Goal: Task Accomplishment & Management: Manage account settings

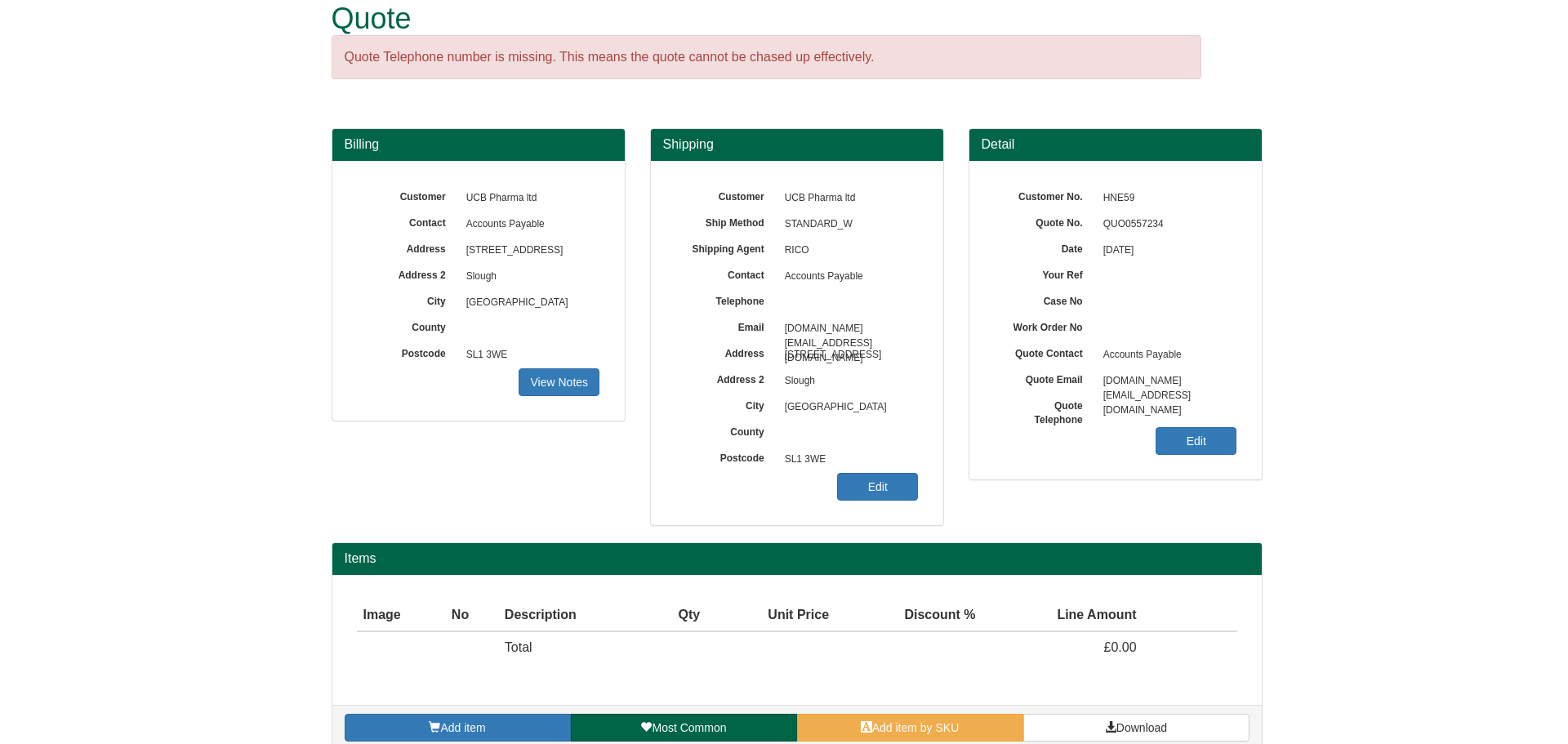
scroll to position [52, 0]
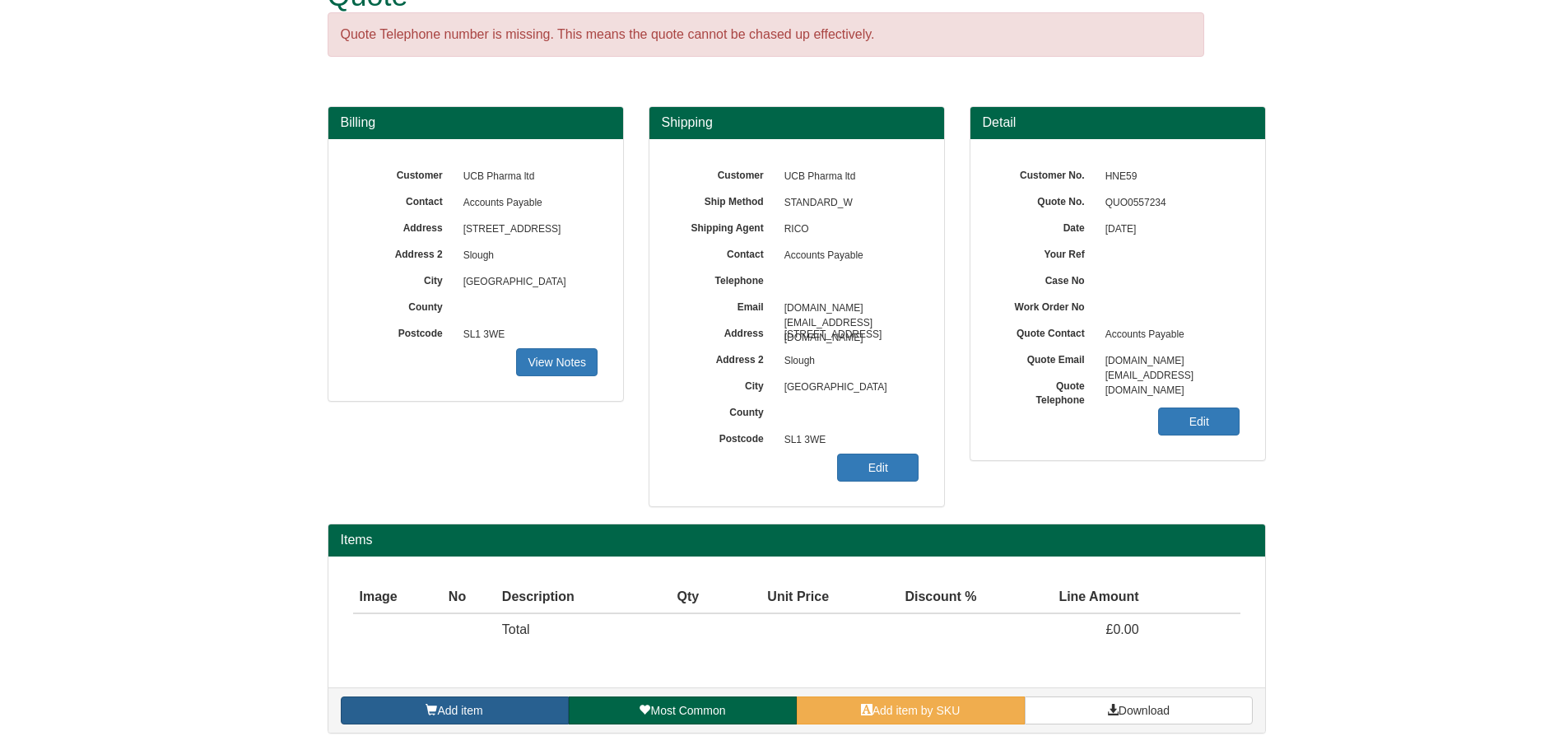
click at [522, 707] on link "Add item" at bounding box center [455, 711] width 228 height 28
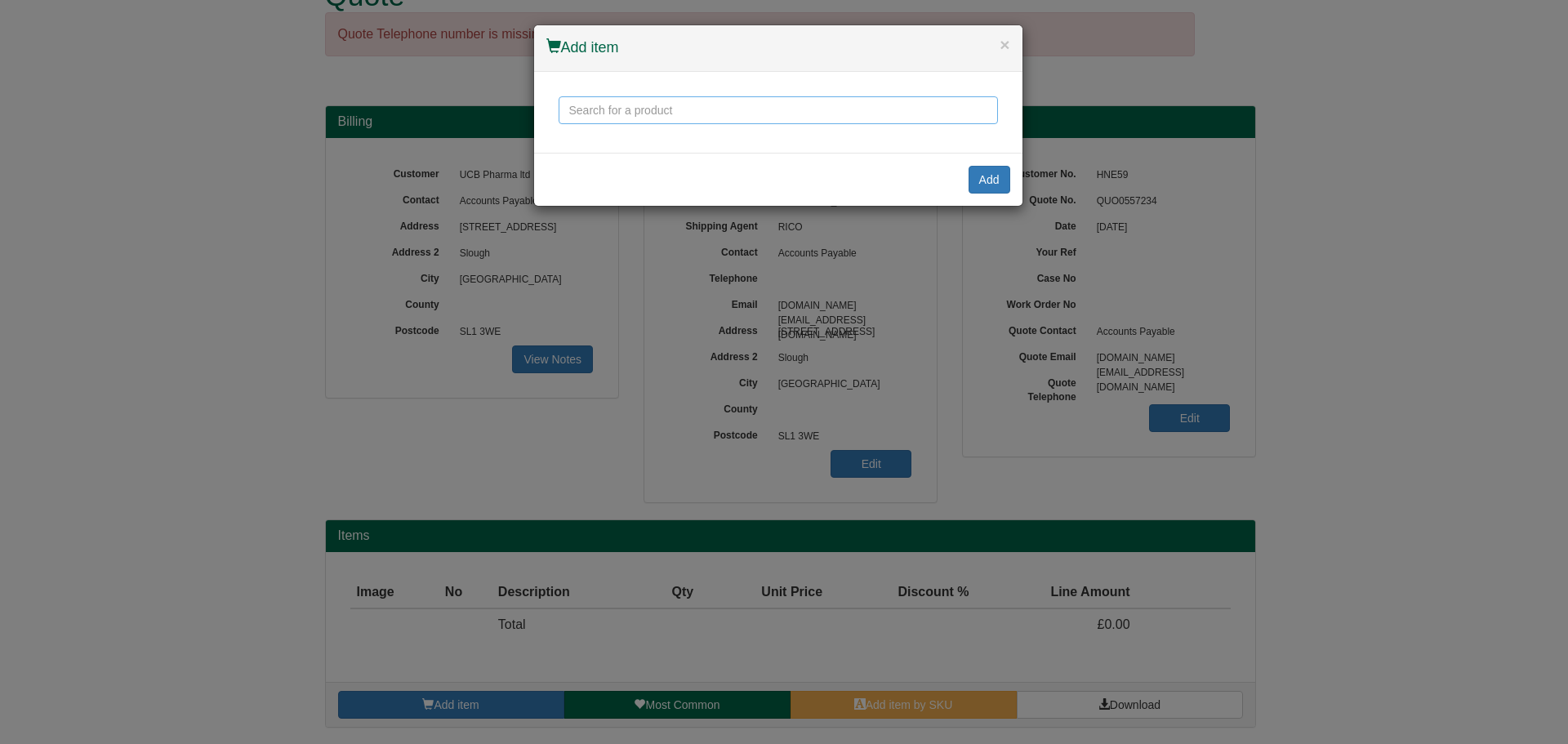
click at [642, 115] on input "text" at bounding box center [778, 110] width 440 height 28
paste input "Score 952 Height Adjustable Footrest"
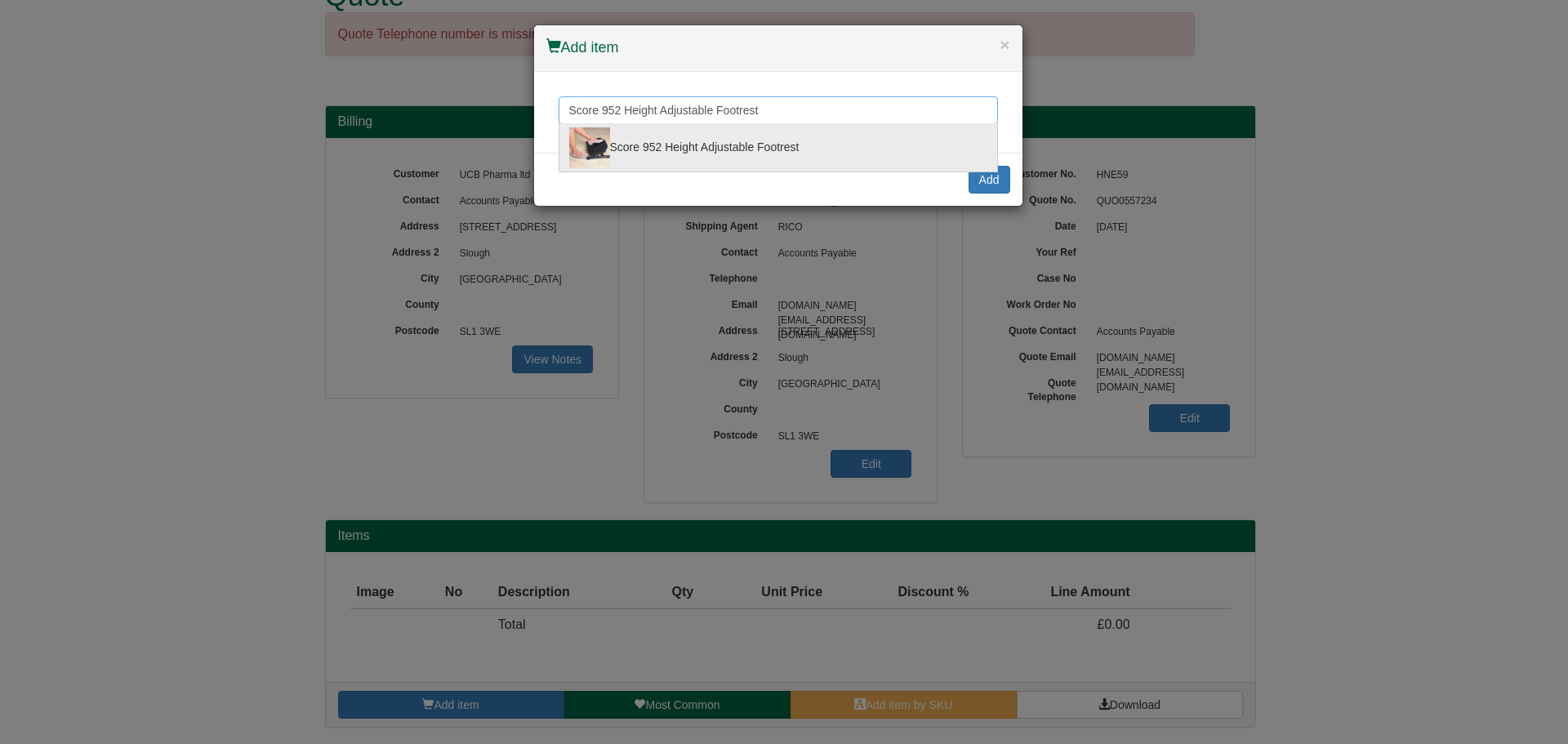
type input "Score 952 Height Adjustable Footrest"
click at [651, 148] on div "Score 952 Height Adjustable Footrest" at bounding box center [778, 148] width 419 height 41
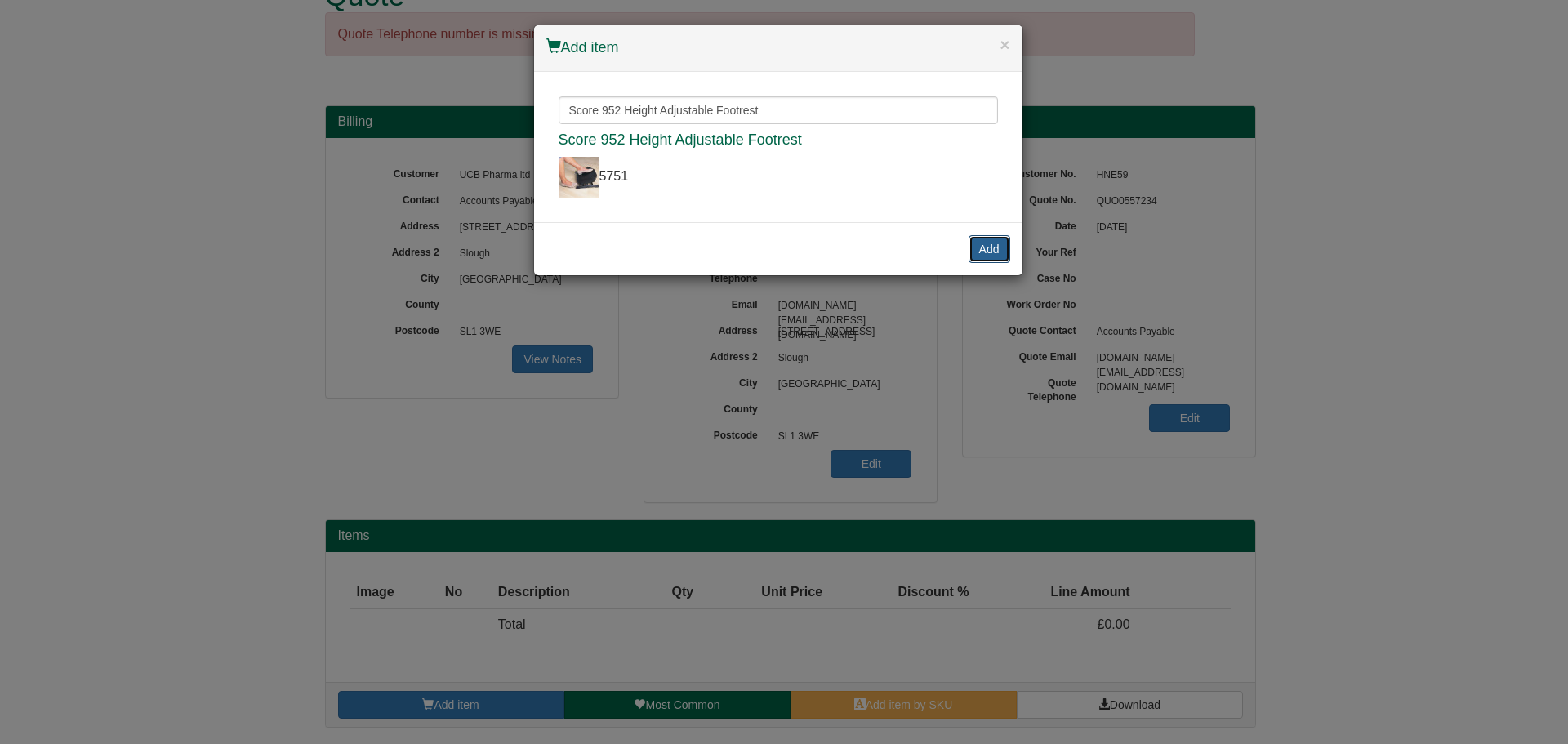
click at [974, 249] on button "Add" at bounding box center [989, 249] width 42 height 28
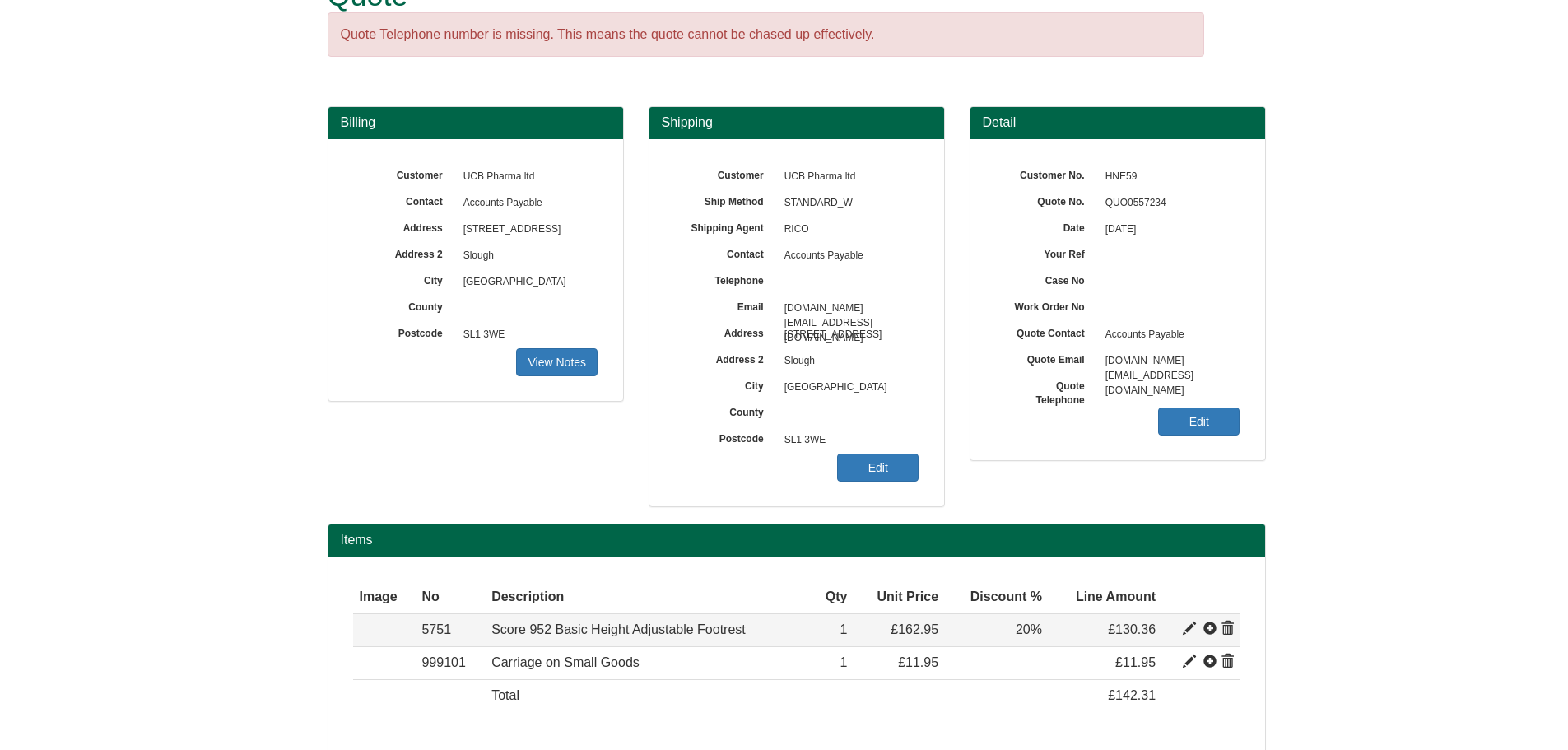
click at [1188, 631] on span at bounding box center [1189, 629] width 13 height 13
type input "Score 952 Basic Height Adjustable Footrest"
type input "84.56"
type input "162.95"
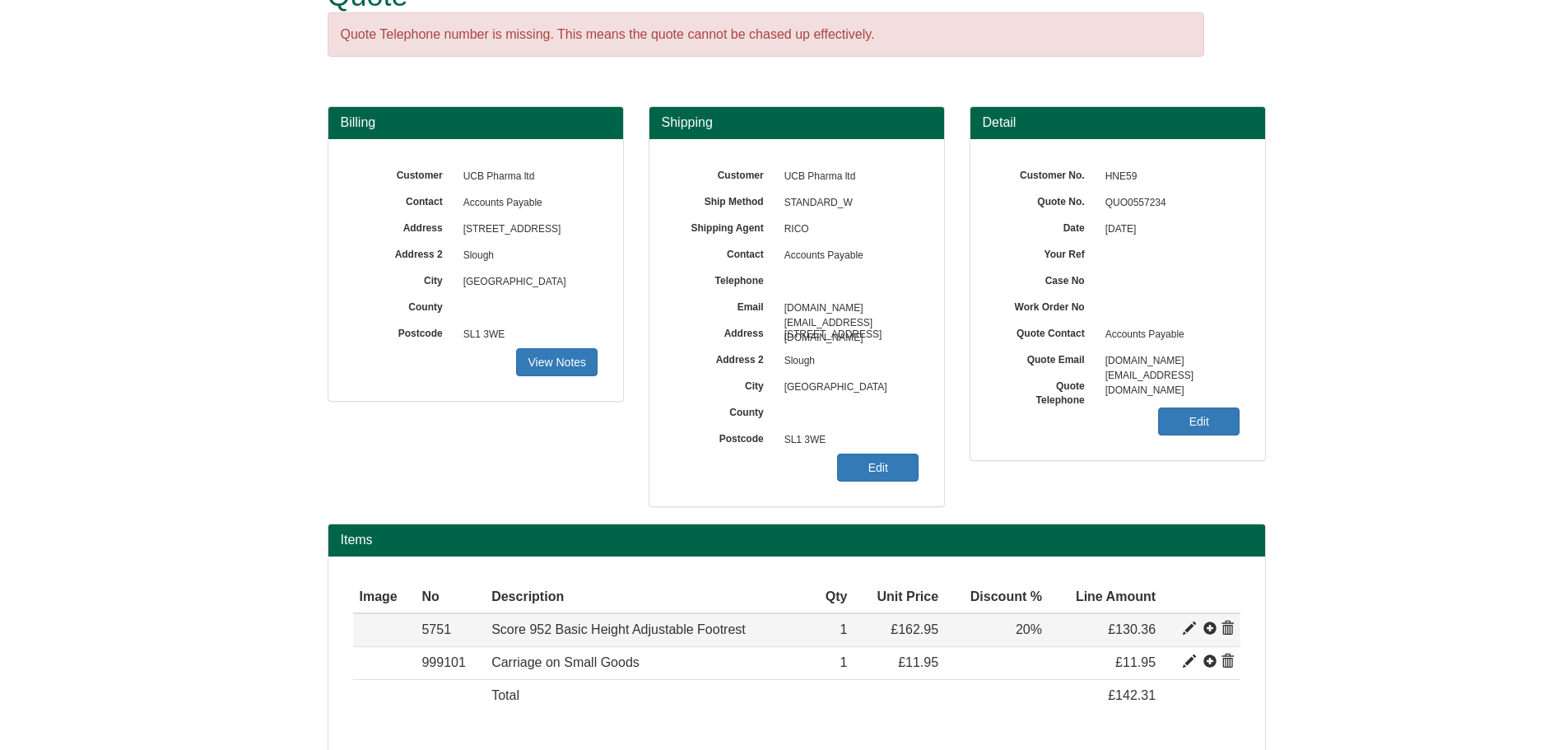
type input "1"
type input "20.00"
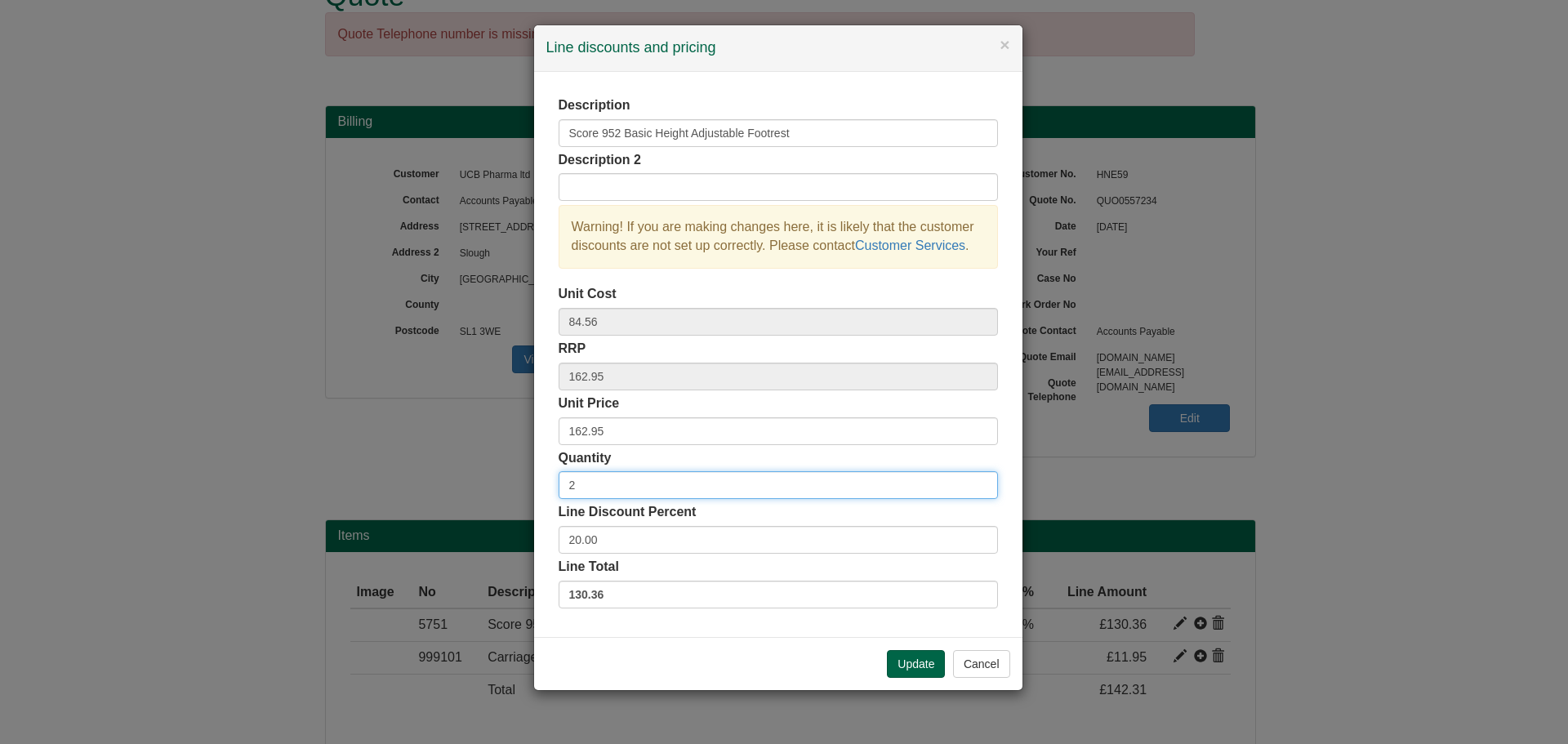
type input "2"
click at [982, 482] on input "2" at bounding box center [778, 485] width 440 height 28
click at [928, 657] on button "Update" at bounding box center [916, 664] width 58 height 28
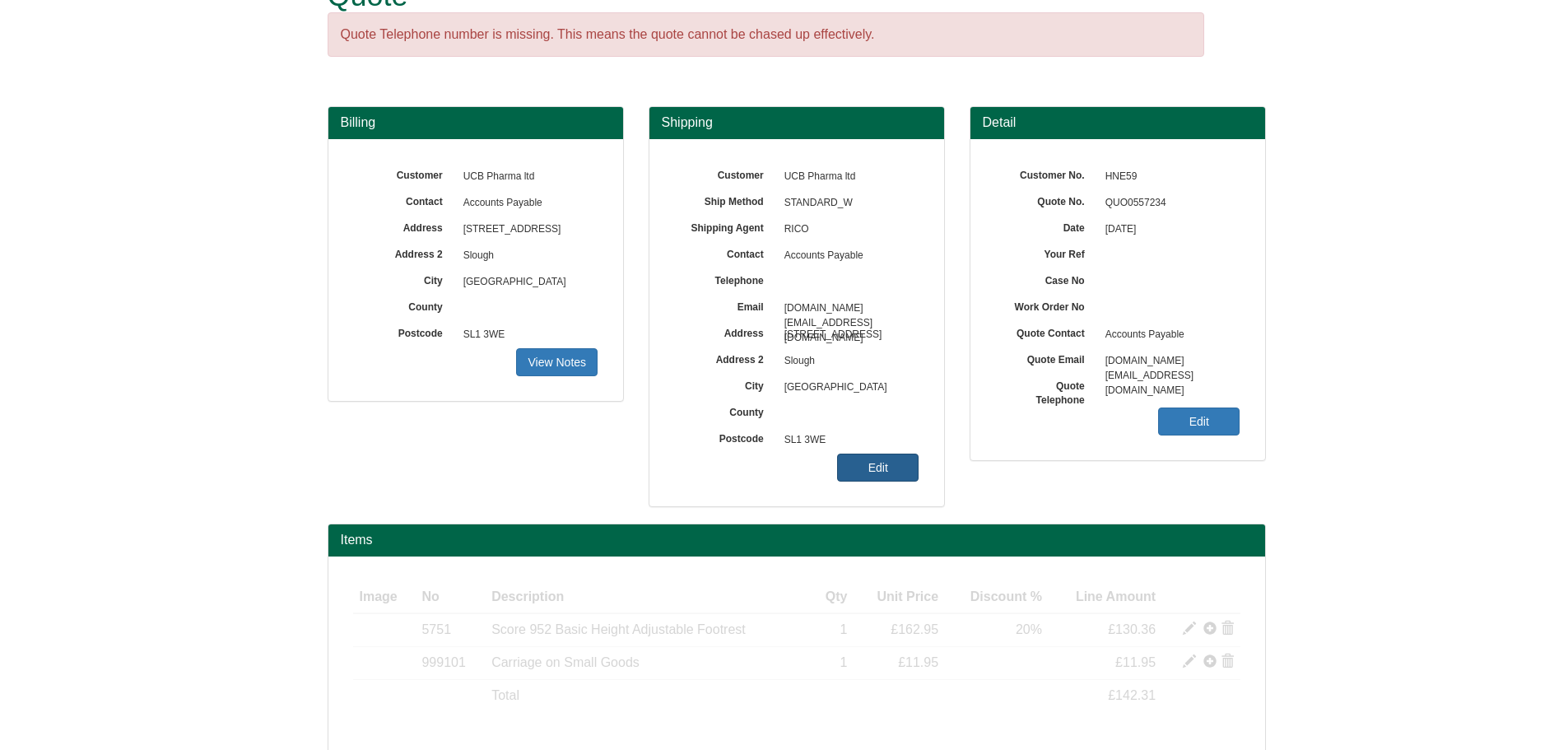
click at [891, 466] on link "Edit" at bounding box center [877, 468] width 82 height 28
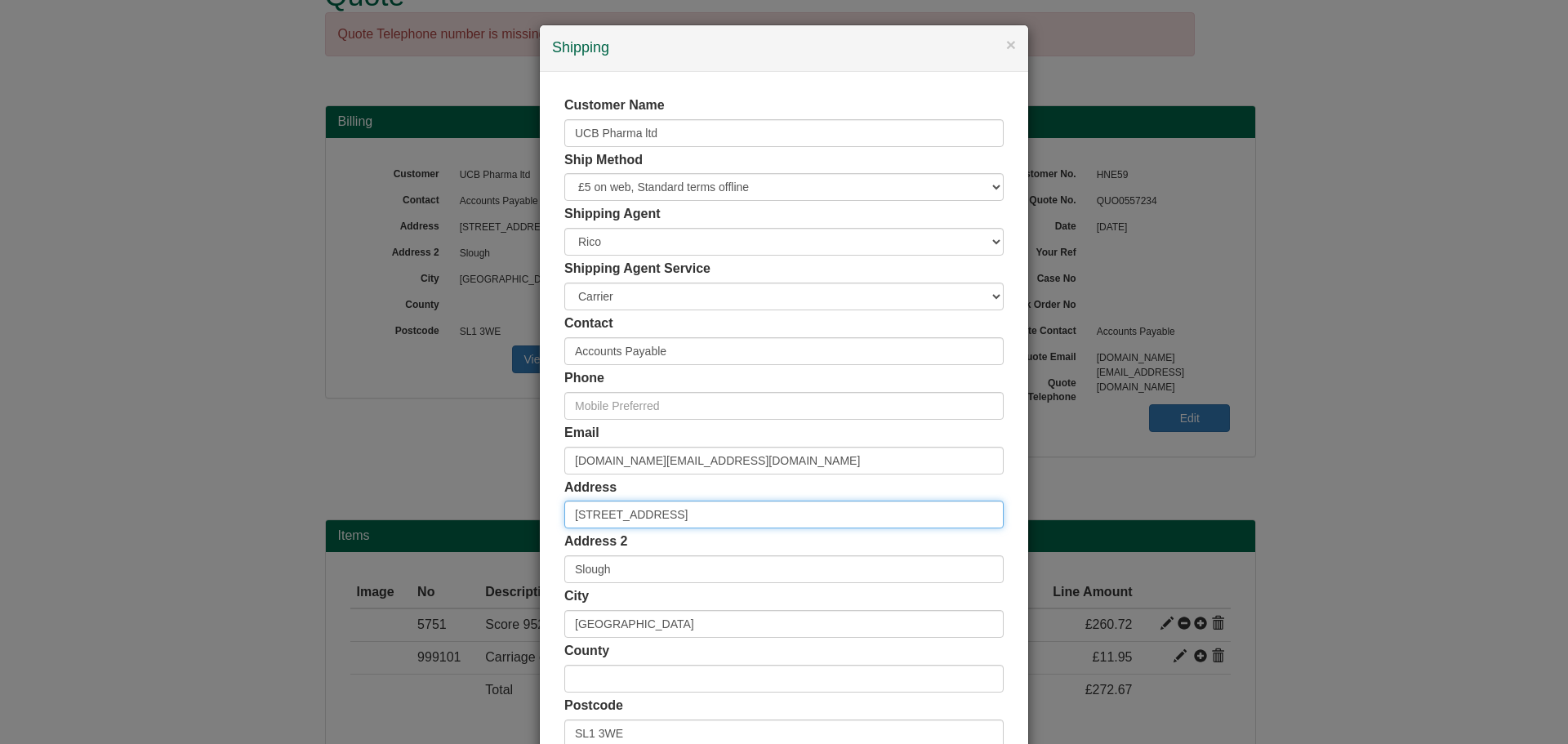
click at [585, 513] on input "[STREET_ADDRESS]" at bounding box center [784, 515] width 440 height 28
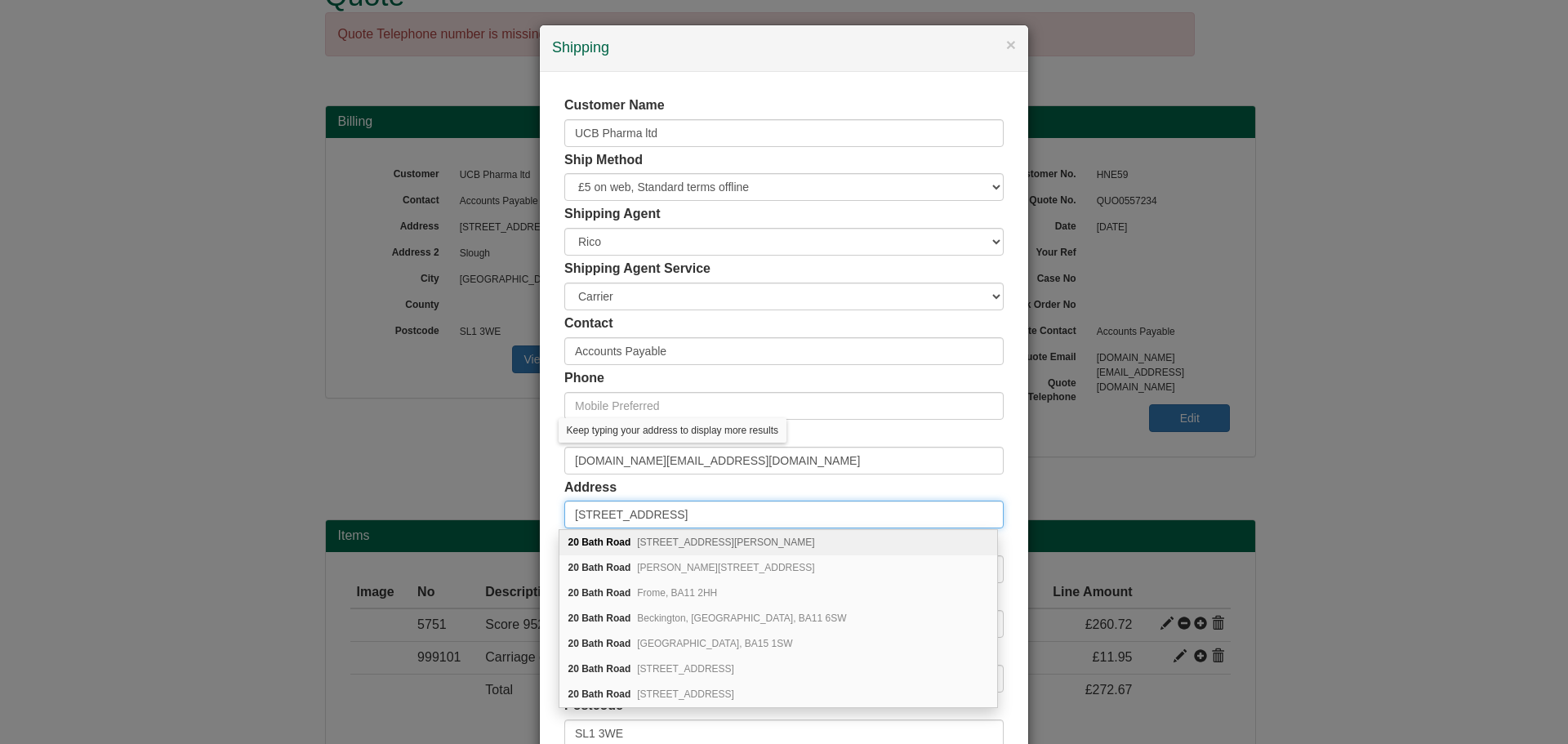
type input "[STREET_ADDRESS]"
click at [755, 490] on div "Address [STREET_ADDRESS]" at bounding box center [784, 504] width 440 height 51
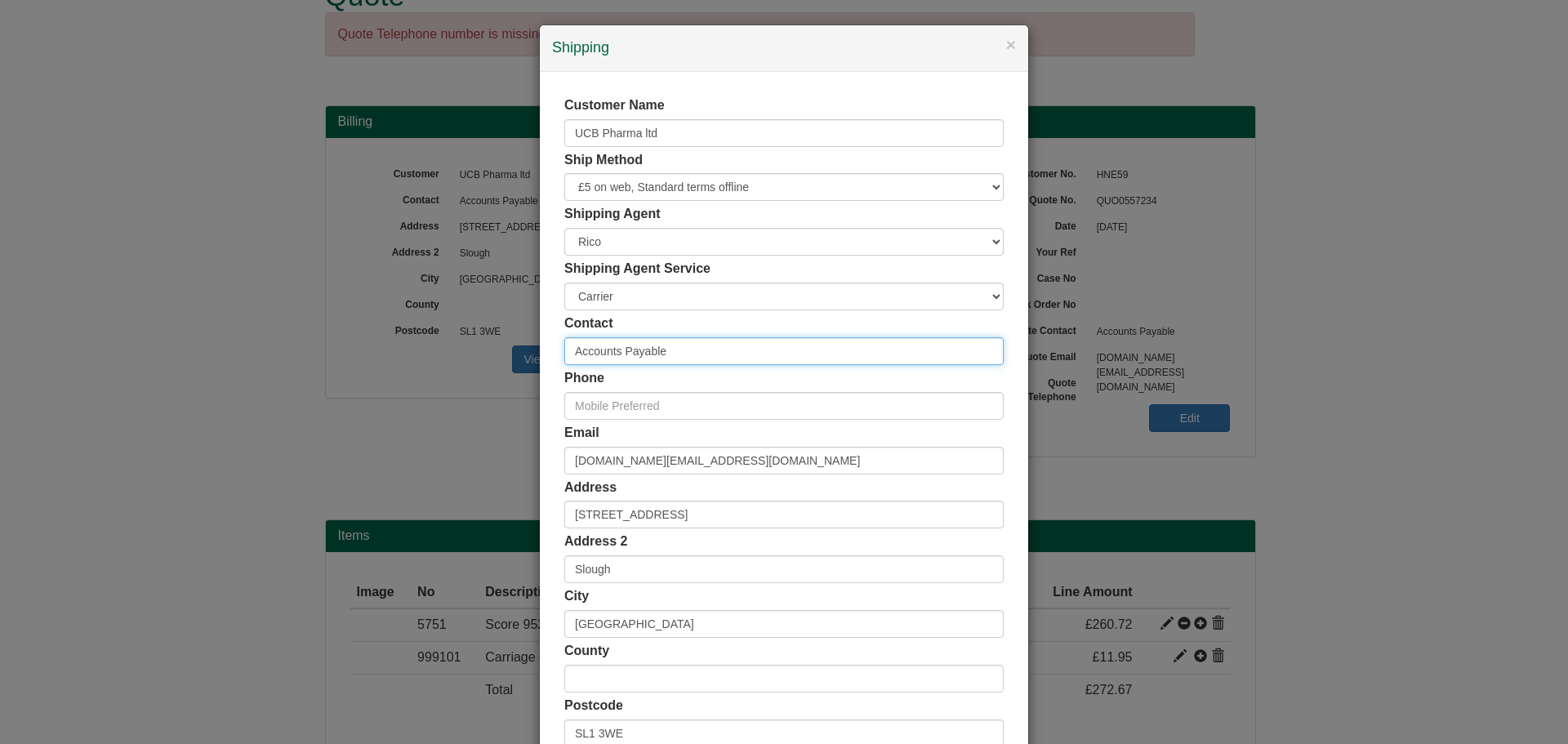
click at [667, 347] on input "Accounts Payable" at bounding box center [784, 351] width 440 height 28
drag, startPoint x: 664, startPoint y: 348, endPoint x: 519, endPoint y: 352, distance: 145.1
click at [519, 352] on div "× Shipping Customer Name UCB Pharma ltd Ship Method Free of Charge £5 Flat Rate…" at bounding box center [784, 372] width 1568 height 744
paste input "[EMAIL_ADDRESS][DOMAIN_NAME]"
type input "[EMAIL_ADDRESS][DOMAIN_NAME]"
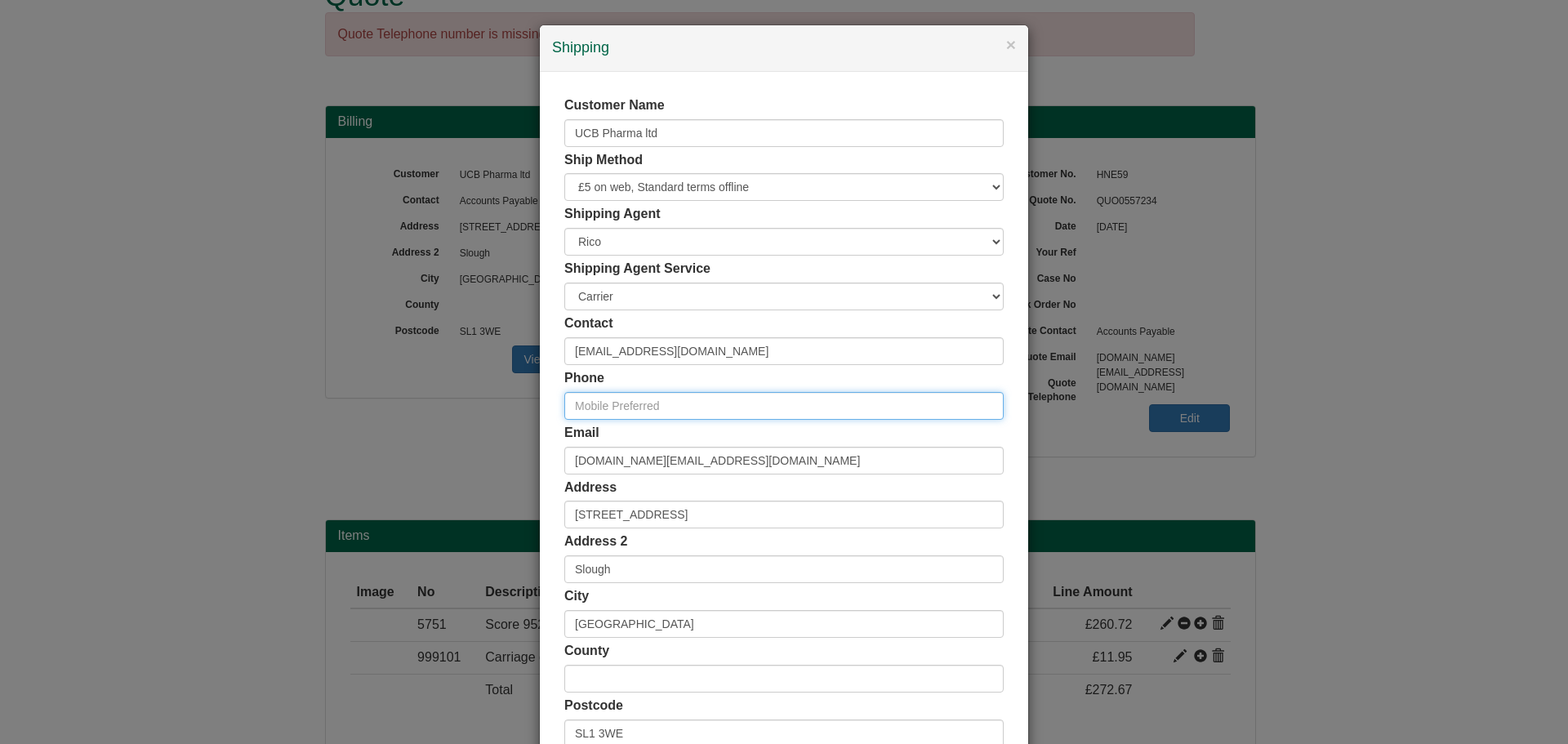
paste input "07944162071"
type input "07944162071"
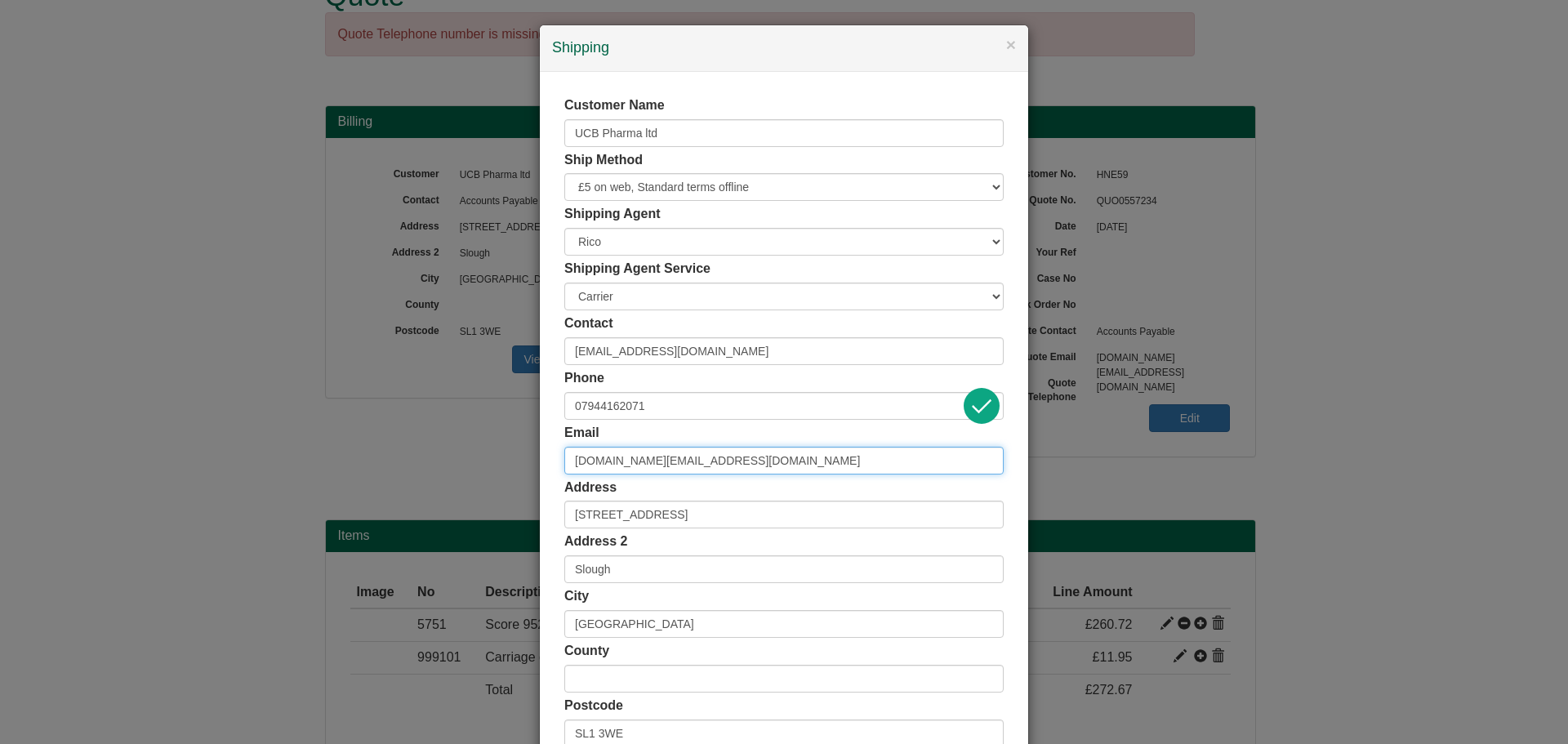
drag, startPoint x: 691, startPoint y: 459, endPoint x: 538, endPoint y: 472, distance: 153.6
click at [540, 469] on div "Customer Name UCB Pharma ltd Ship Method Free of Charge £5 Flat Rate £7.50 Flat…" at bounding box center [784, 449] width 489 height 755
paste input "pip.carling"
type input "[EMAIL_ADDRESS][DOMAIN_NAME]"
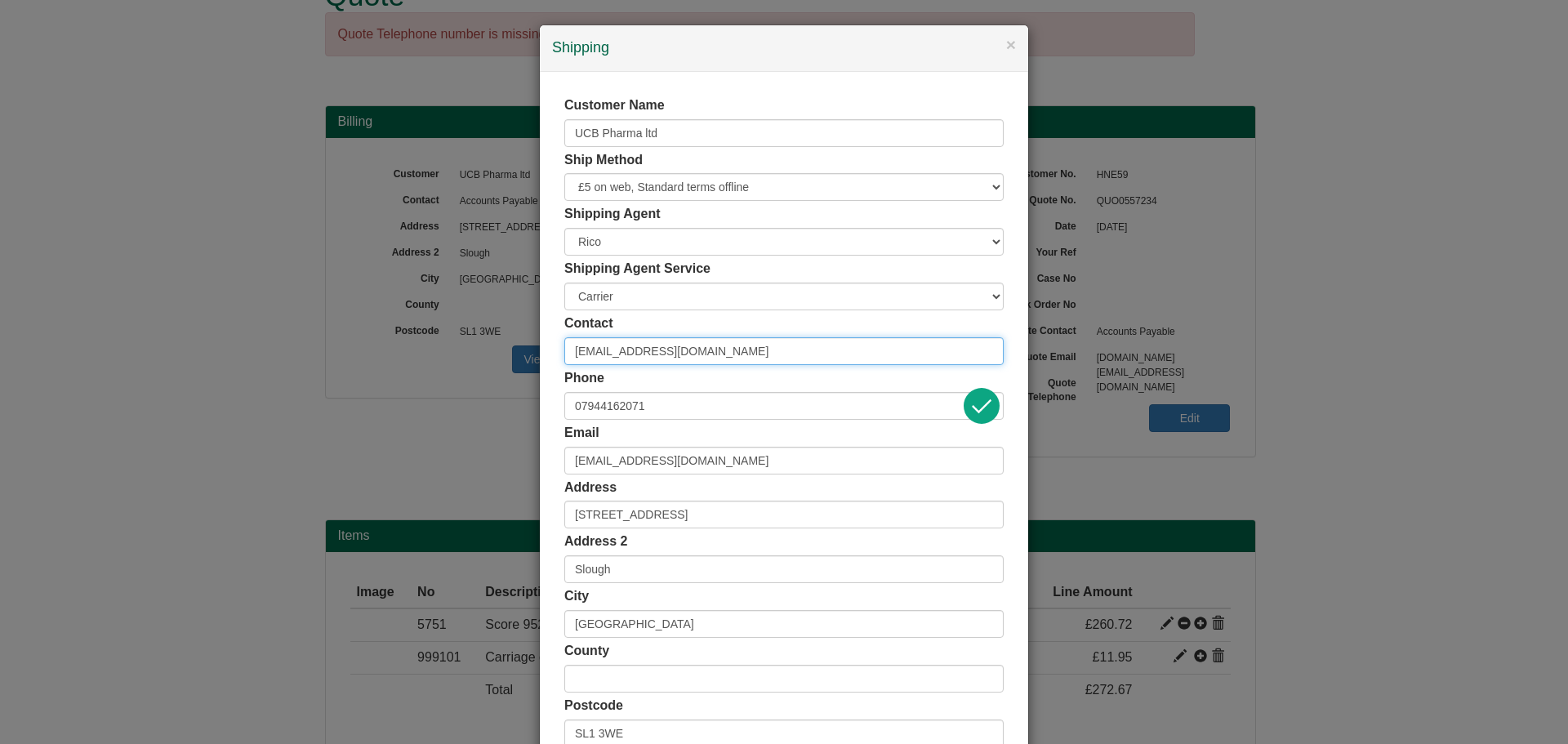
drag, startPoint x: 678, startPoint y: 358, endPoint x: 525, endPoint y: 368, distance: 153.3
click at [525, 368] on div "× Shipping Customer Name UCB Pharma ltd Ship Method Free of Charge £5 Flat Rate…" at bounding box center [784, 372] width 1568 height 744
type input "Pip Carling"
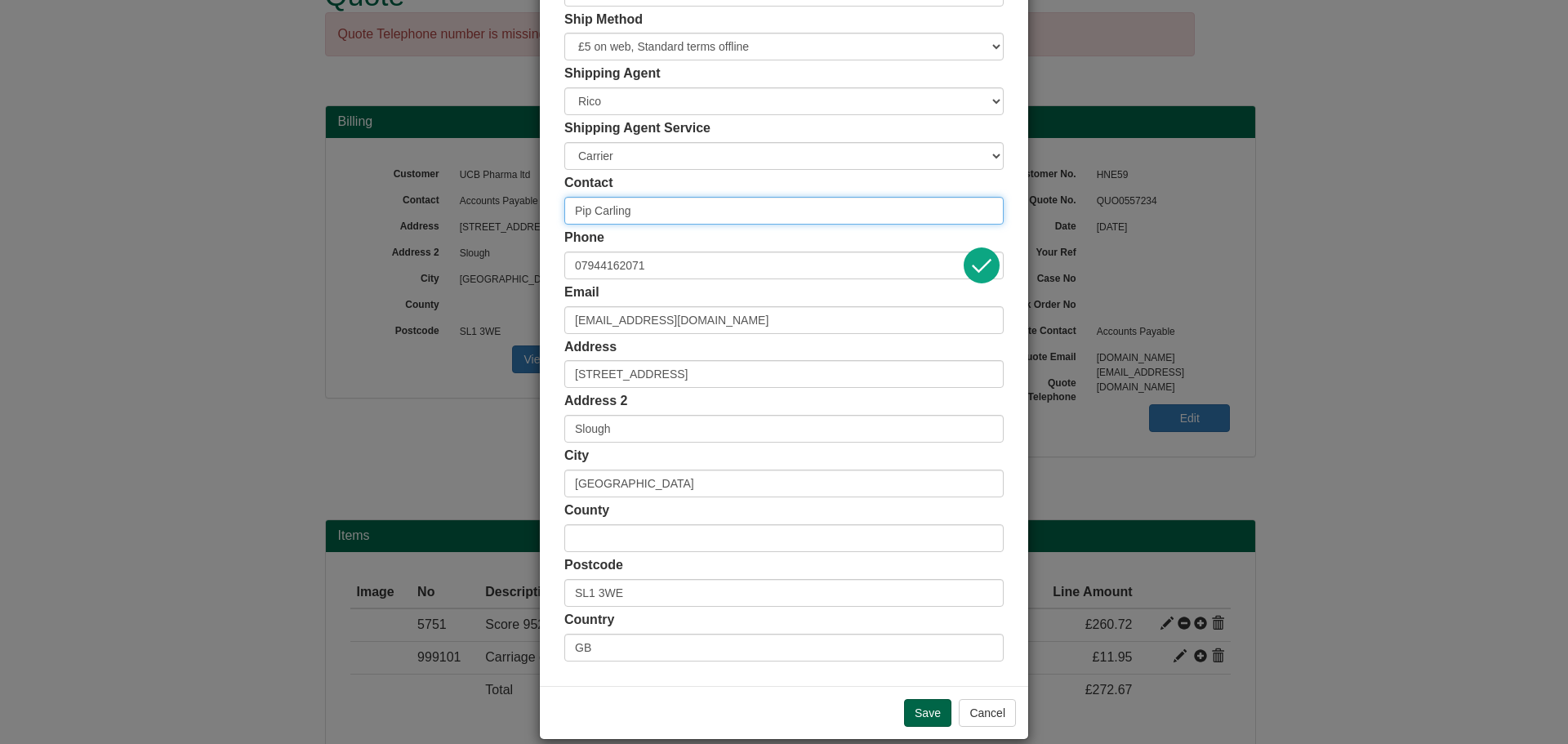
scroll to position [161, 0]
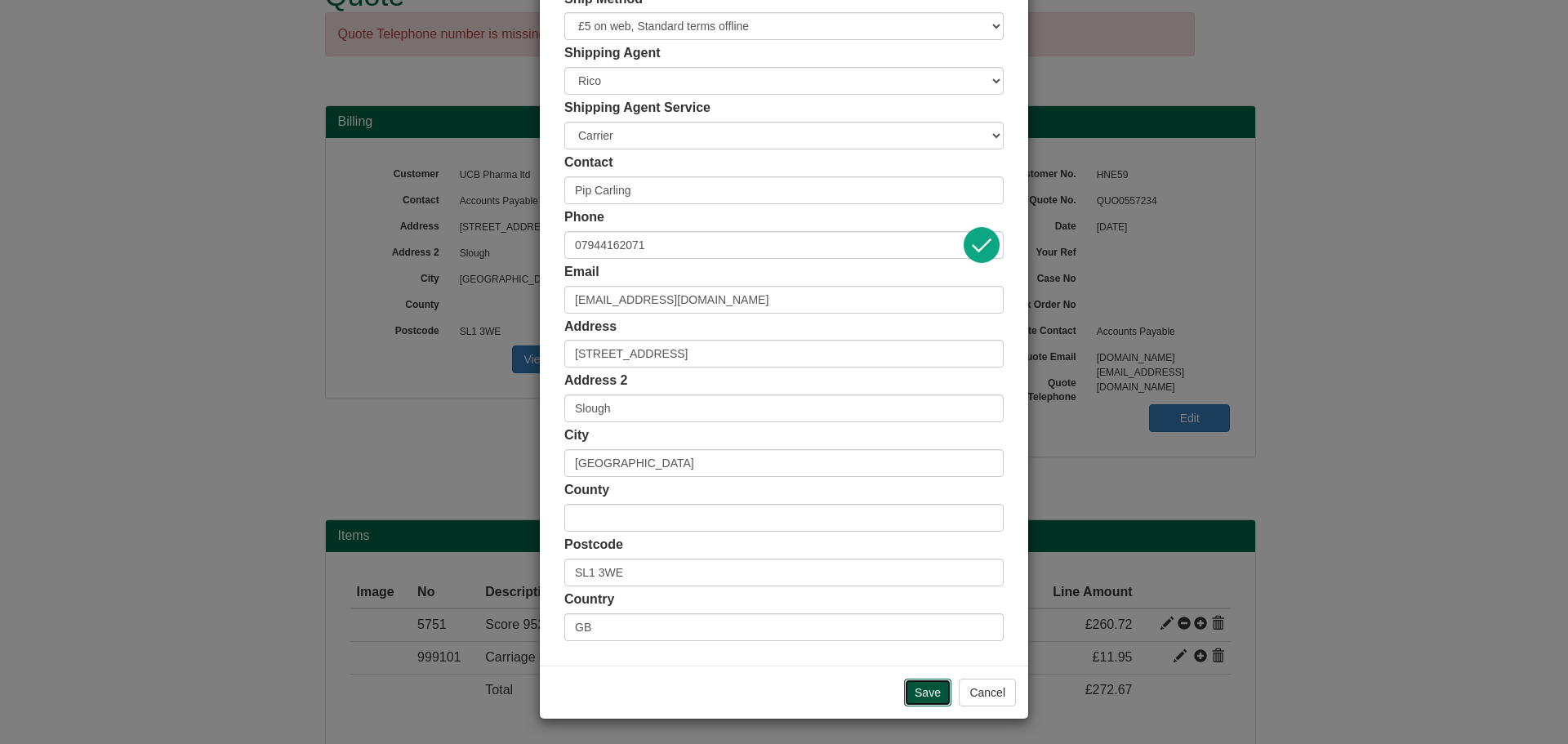
click at [927, 691] on input "Save" at bounding box center [928, 693] width 47 height 28
click at [928, 687] on input "Save" at bounding box center [928, 693] width 47 height 28
click at [923, 696] on input "Save" at bounding box center [928, 693] width 47 height 28
click at [912, 685] on input "Save" at bounding box center [928, 693] width 47 height 28
click at [968, 688] on button "Cancel" at bounding box center [987, 693] width 57 height 28
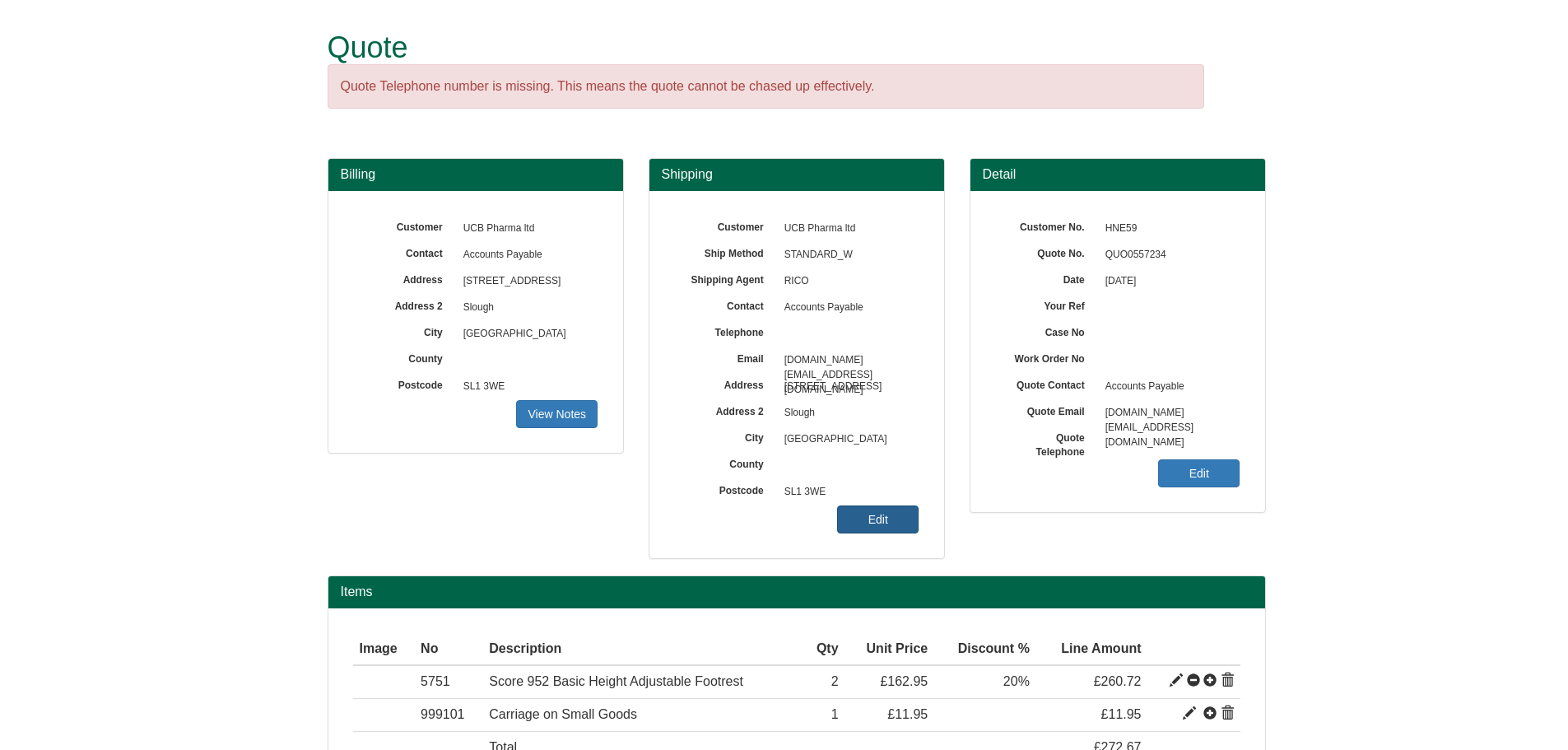
click at [862, 513] on link "Edit" at bounding box center [877, 520] width 82 height 28
select select "GB"
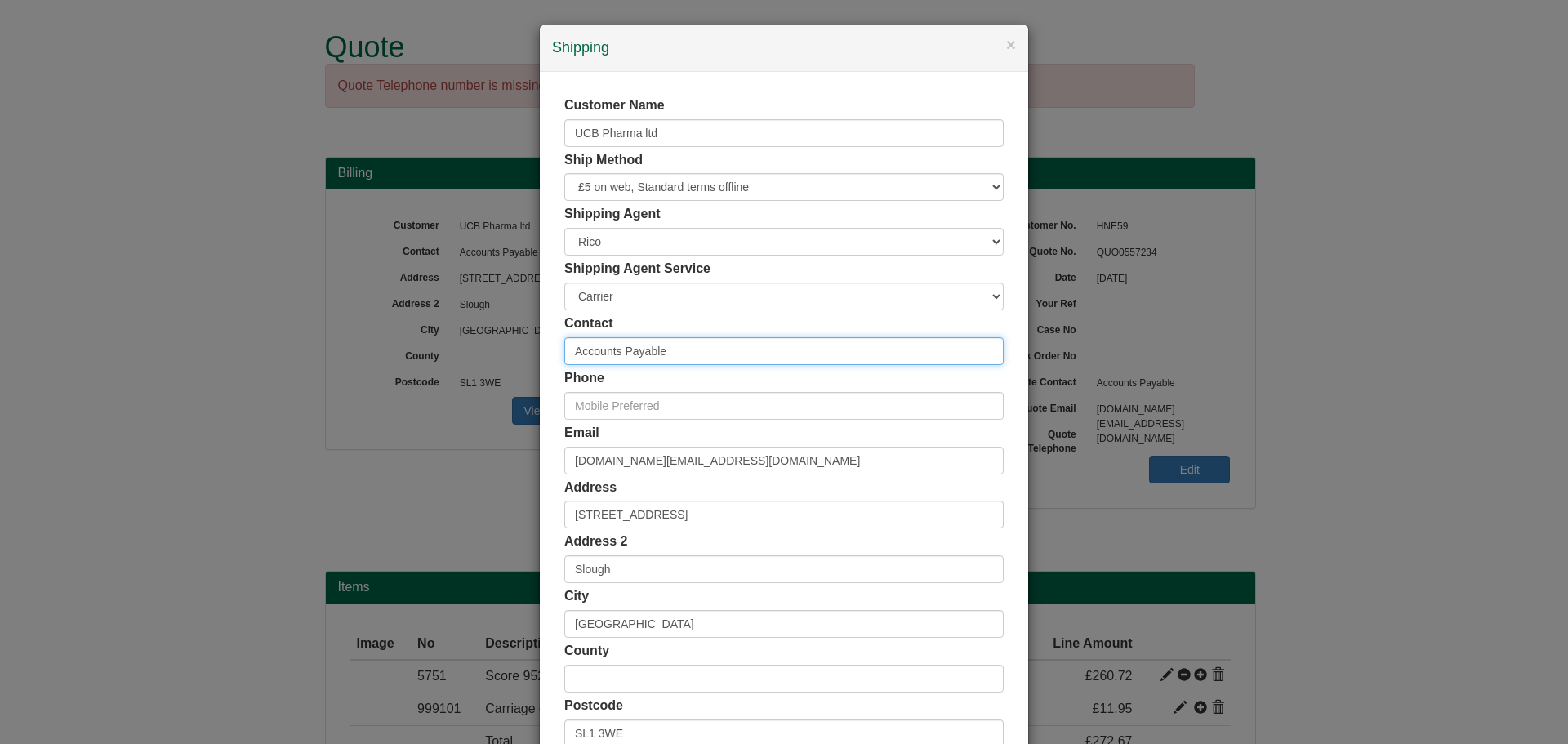
drag, startPoint x: 672, startPoint y: 347, endPoint x: 493, endPoint y: 344, distance: 179.0
click at [493, 344] on div "× Shipping Customer Name UCB Pharma ltd Ship Method Free of Charge £5 Flat Rate…" at bounding box center [784, 372] width 1568 height 744
type input "Pip Carling"
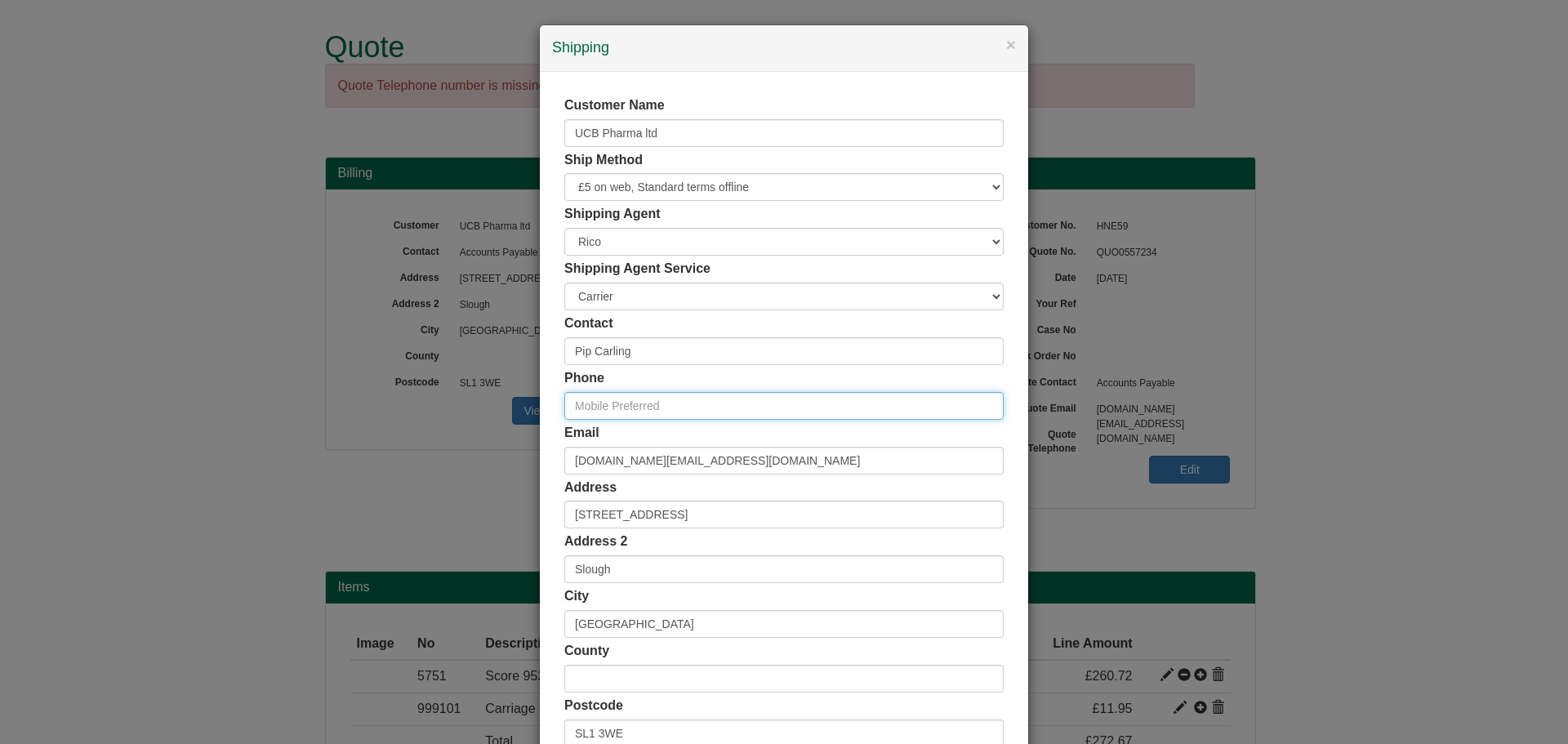
paste input "07944162071"
click at [572, 404] on input "07944162071" at bounding box center [784, 407] width 440 height 28
type input "07944162071"
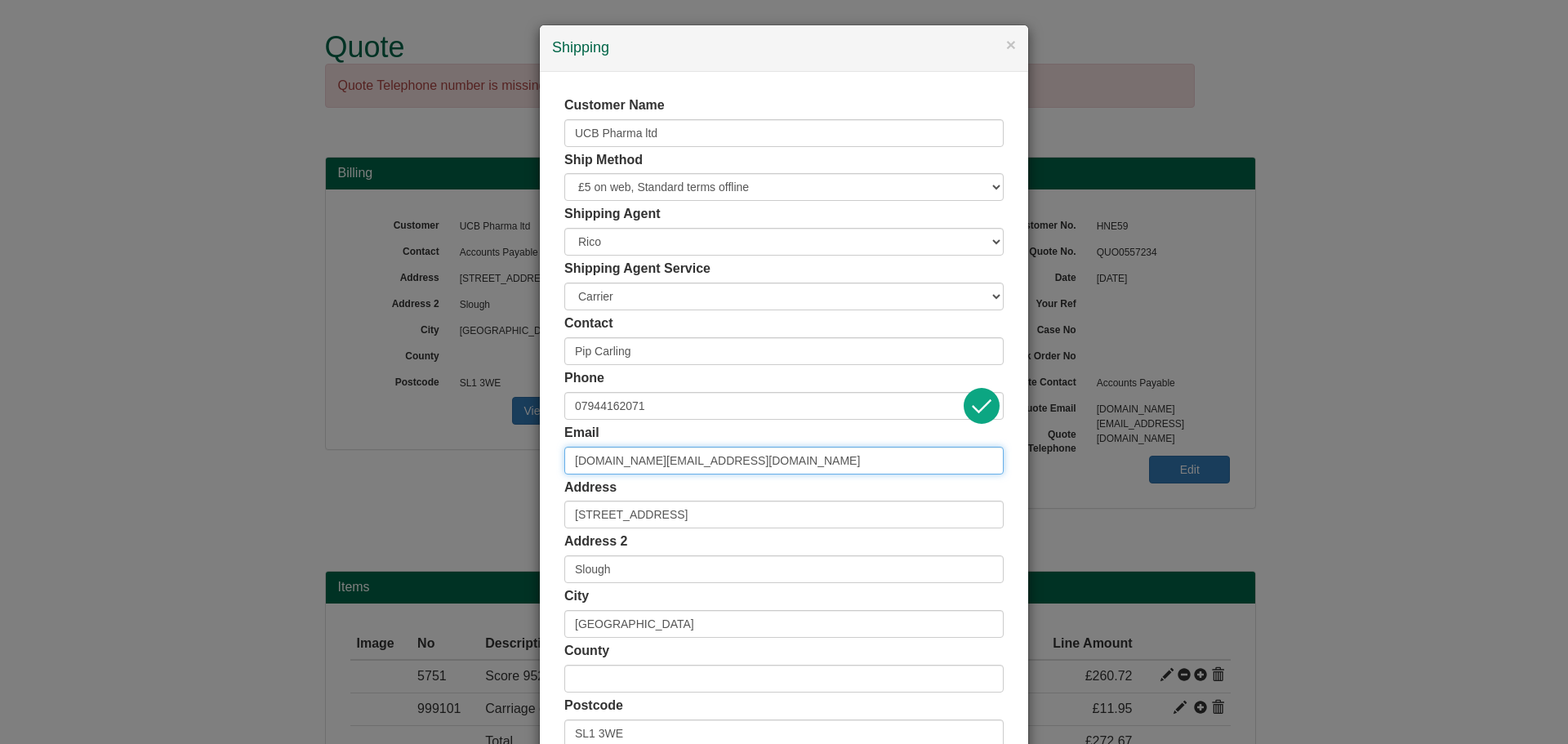
drag, startPoint x: 676, startPoint y: 463, endPoint x: 604, endPoint y: 459, distance: 72.1
click at [604, 461] on input "[DOMAIN_NAME][EMAIL_ADDRESS][DOMAIN_NAME]" at bounding box center [784, 461] width 440 height 28
click at [683, 460] on input "[DOMAIN_NAME][EMAIL_ADDRESS][DOMAIN_NAME]" at bounding box center [784, 461] width 440 height 28
drag, startPoint x: 657, startPoint y: 458, endPoint x: 538, endPoint y: 455, distance: 119.0
click at [540, 455] on div "Customer Name UCB Pharma ltd Ship Method Free of Charge £5 Flat Rate £7.50 Flat…" at bounding box center [784, 449] width 489 height 755
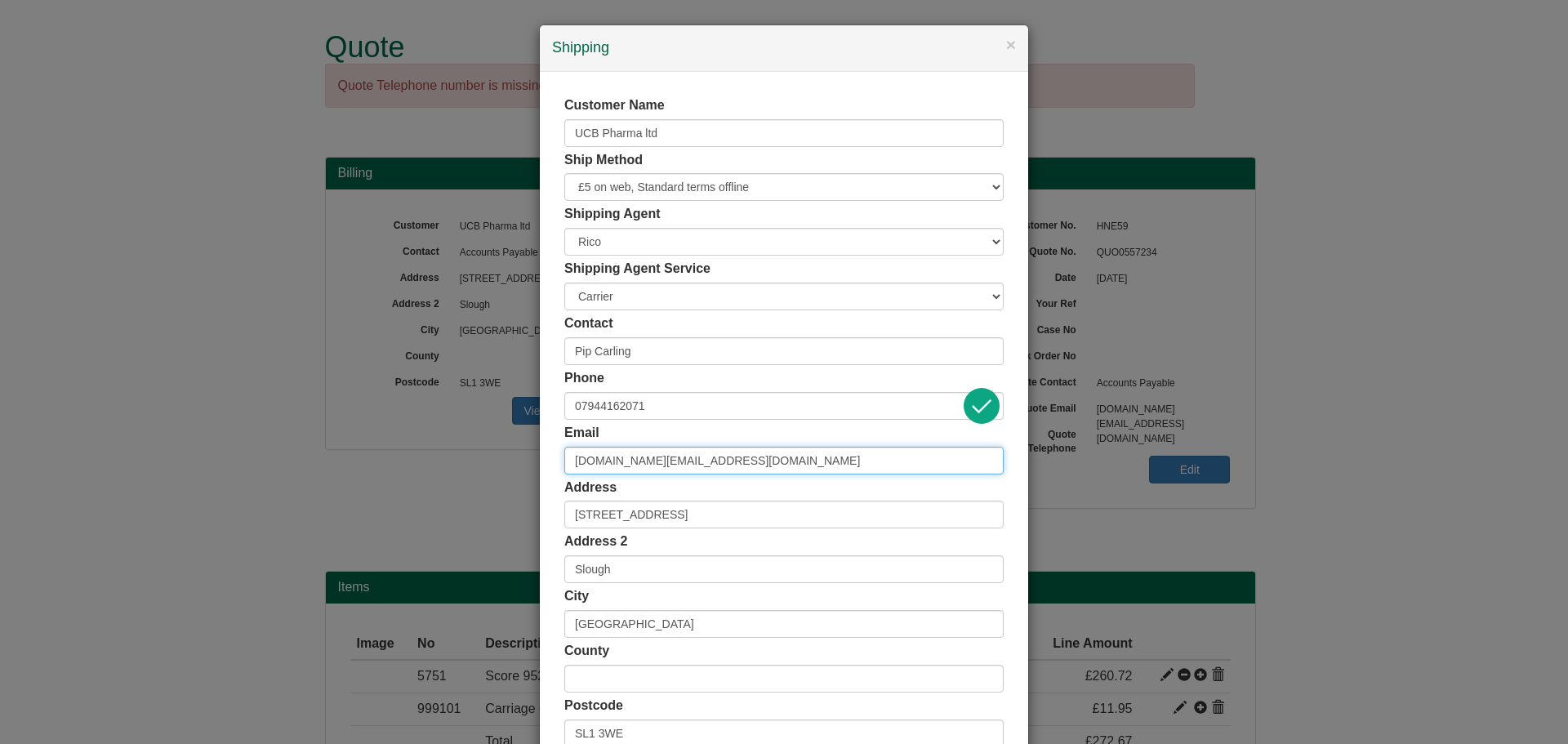
paste input "pip.carling"
type input "[EMAIL_ADDRESS][DOMAIN_NAME]"
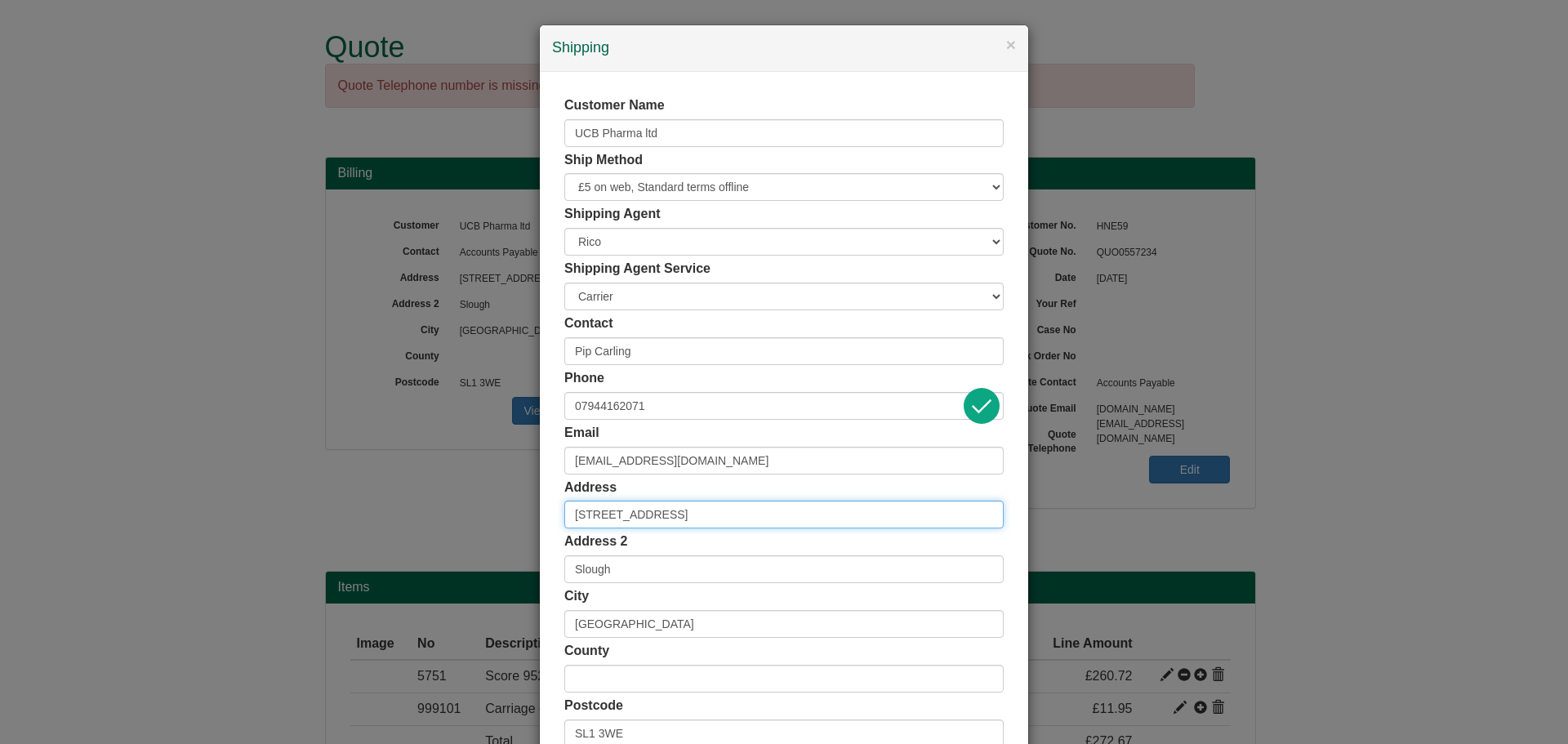
click at [583, 507] on input "[STREET_ADDRESS]" at bounding box center [784, 515] width 440 height 28
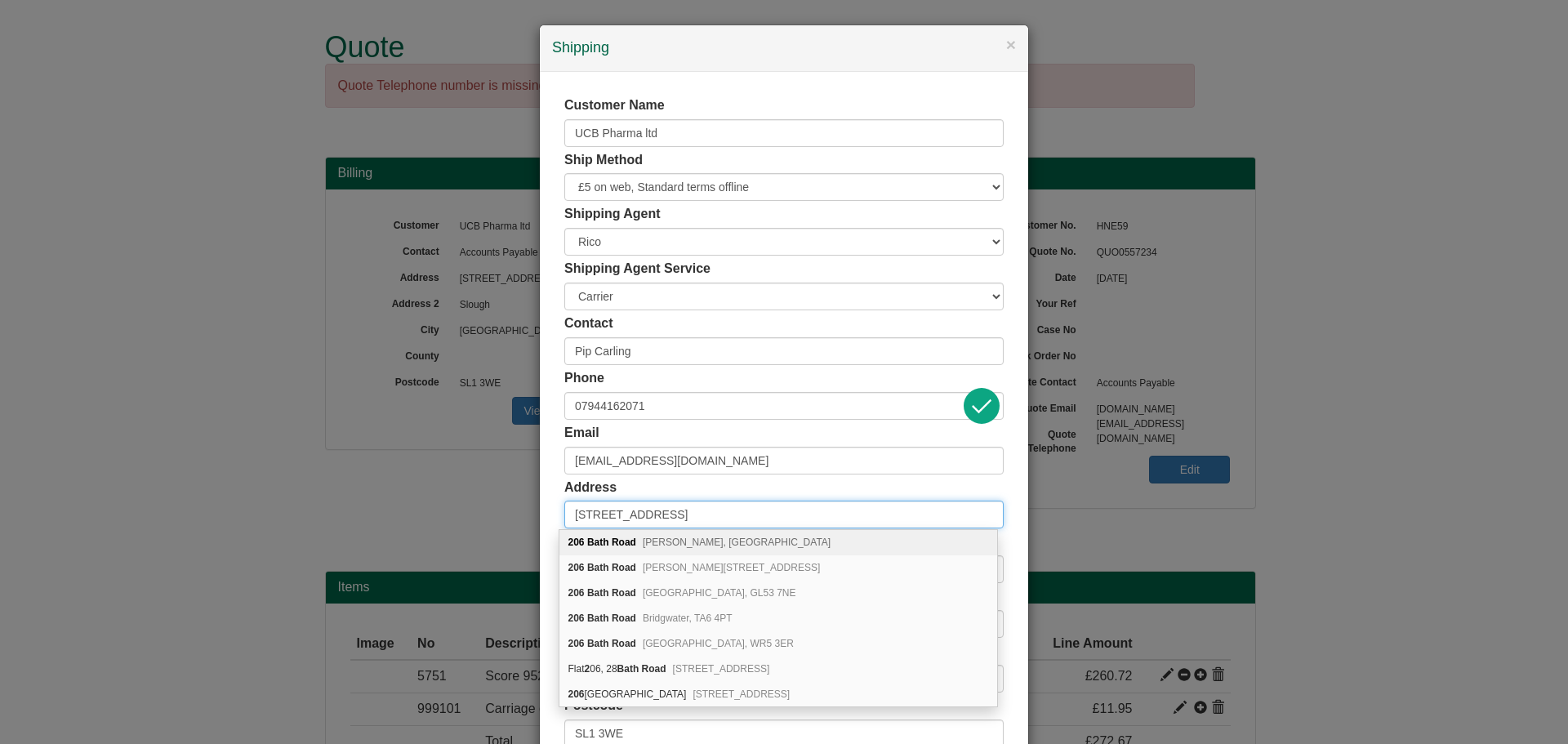
type input "[STREET_ADDRESS]"
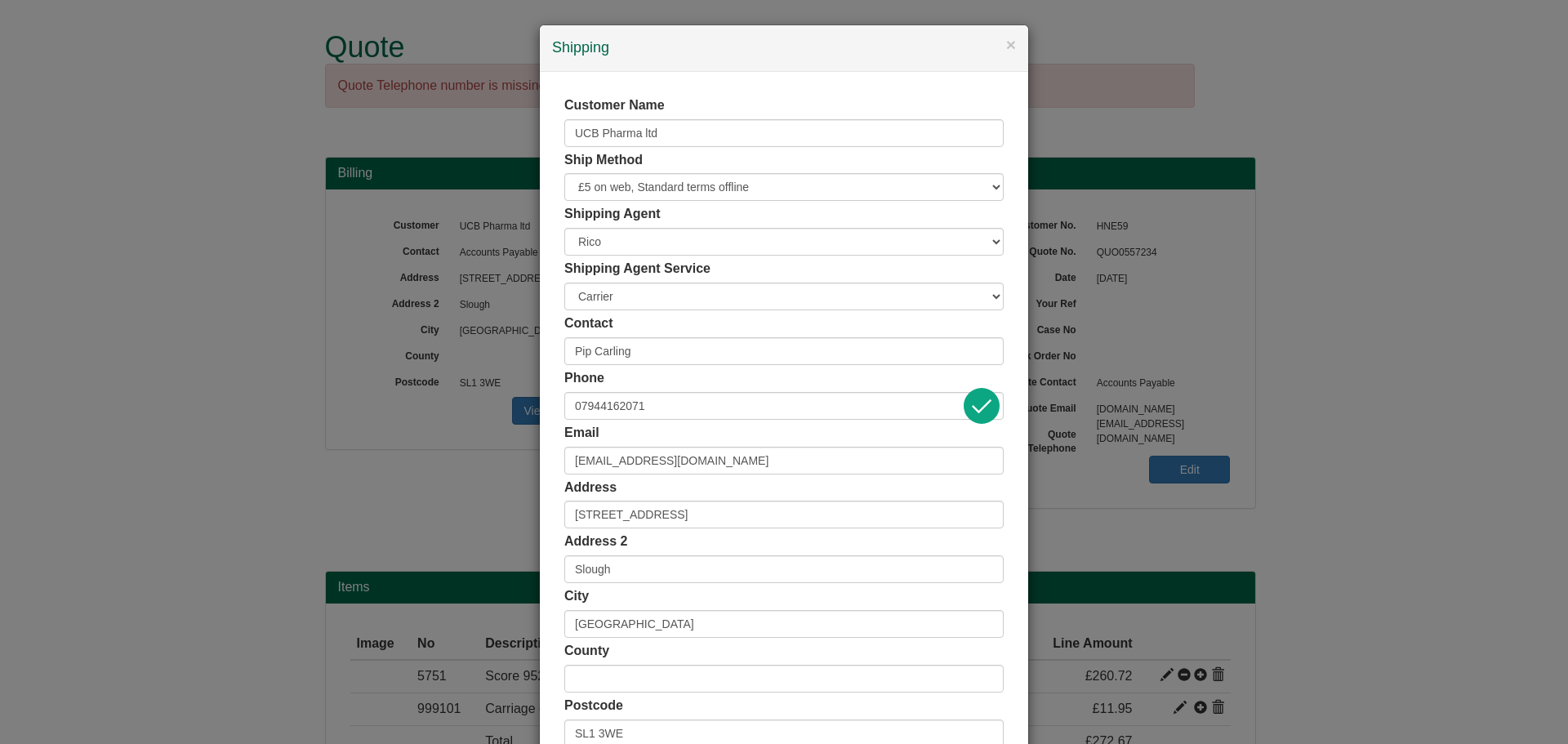
click at [877, 486] on div "Address [STREET_ADDRESS]" at bounding box center [784, 504] width 440 height 51
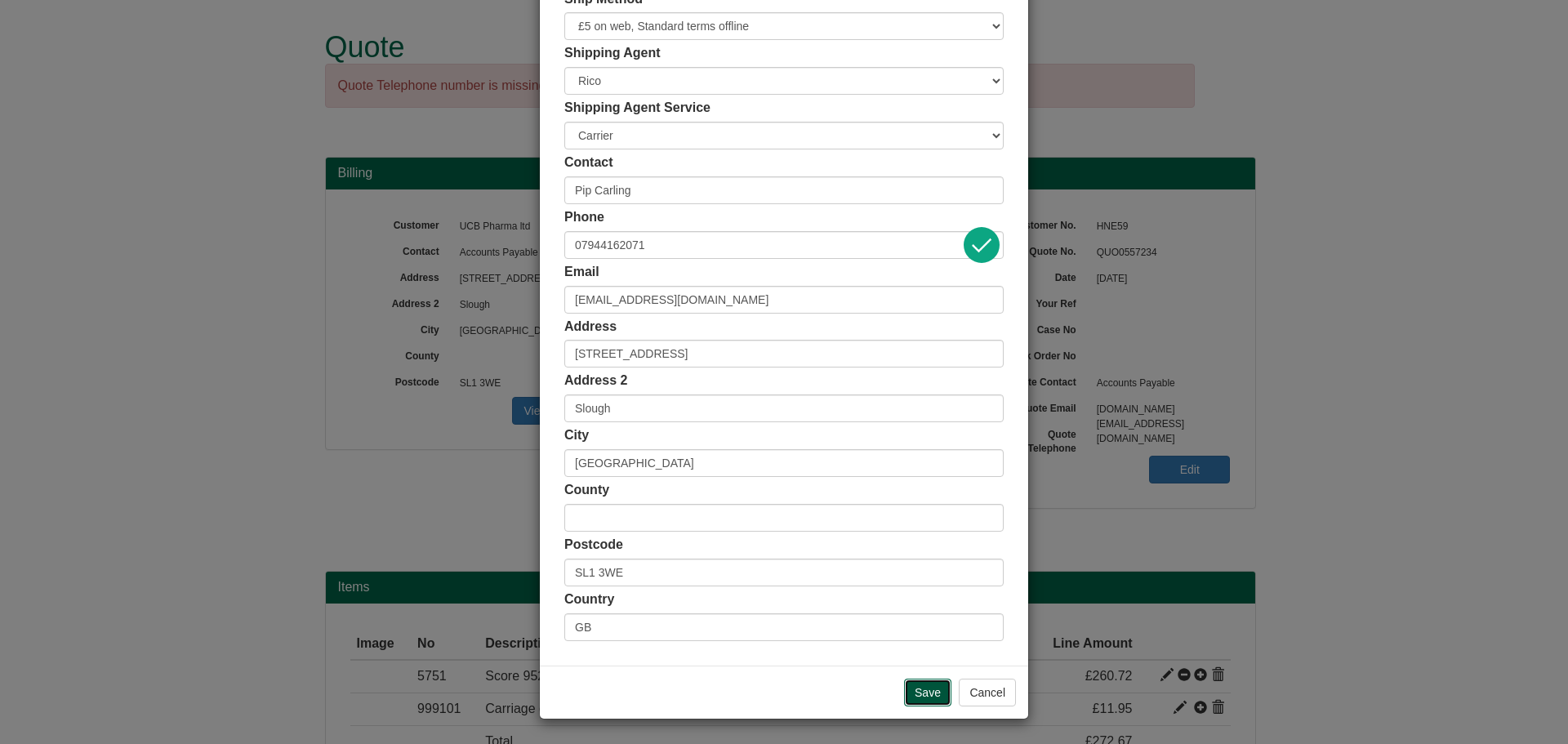
click at [917, 703] on input "Save" at bounding box center [928, 693] width 47 height 28
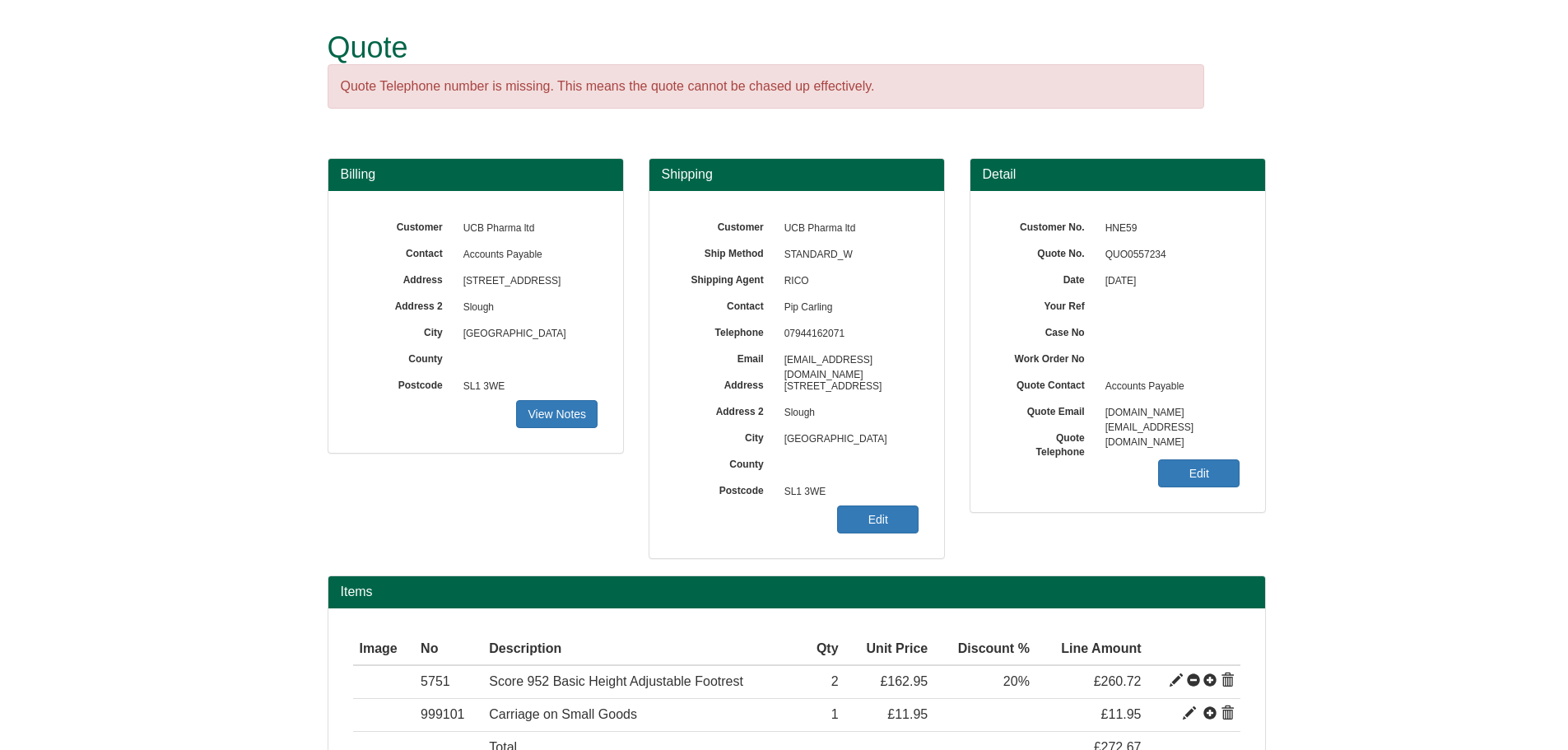
scroll to position [118, 0]
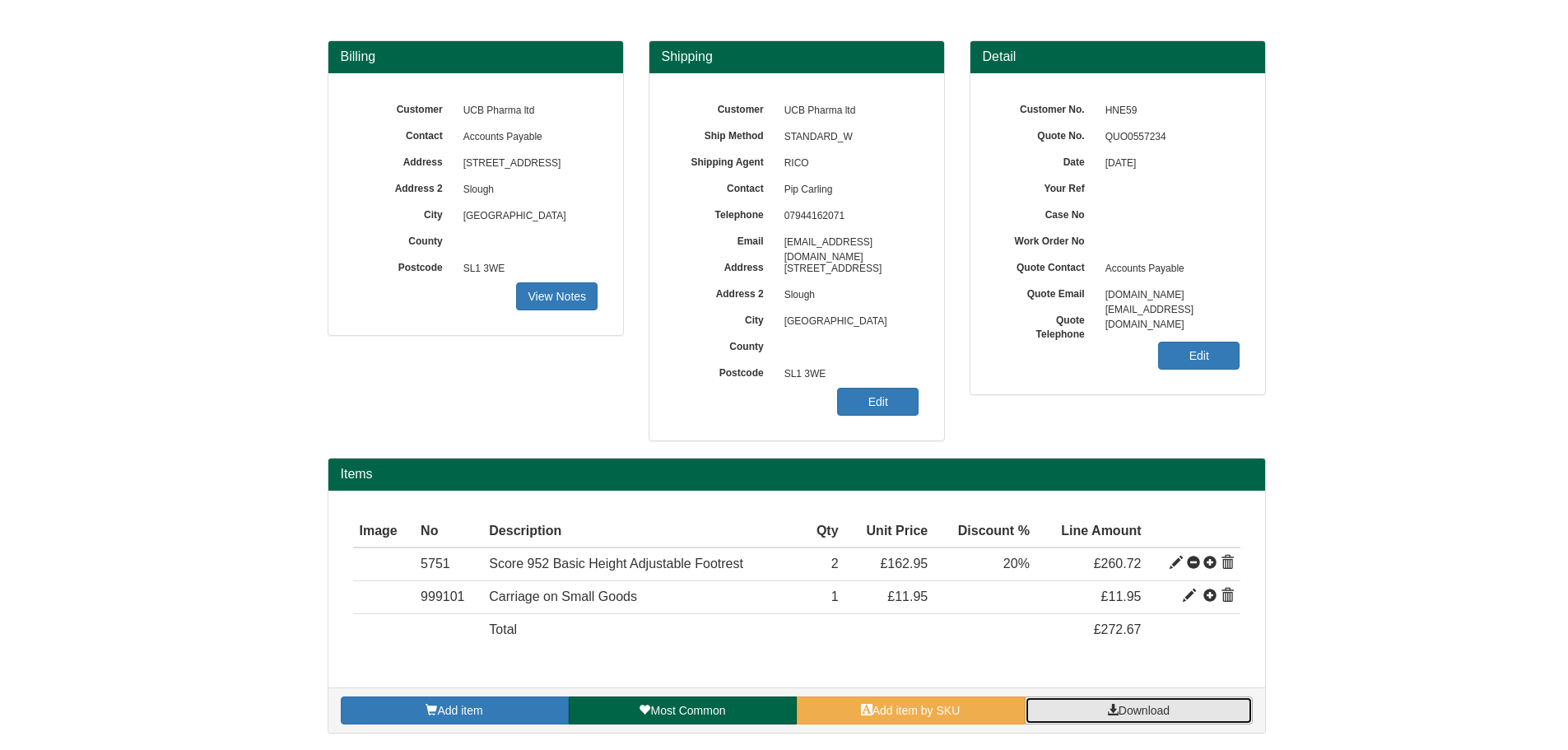
click at [1074, 719] on link "Download" at bounding box center [1139, 711] width 228 height 28
